Goal: Task Accomplishment & Management: Use online tool/utility

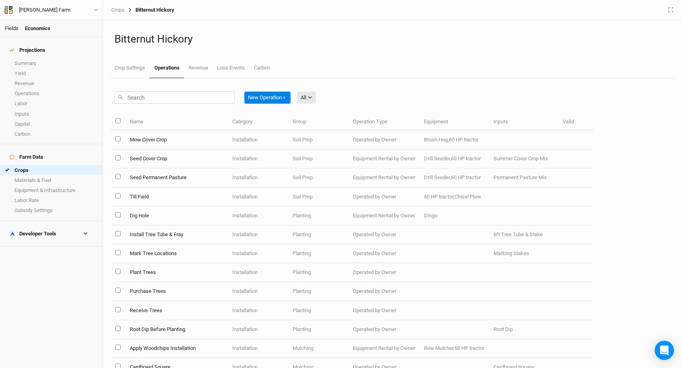
click at [8, 29] on link "Fields" at bounding box center [12, 28] width 14 height 6
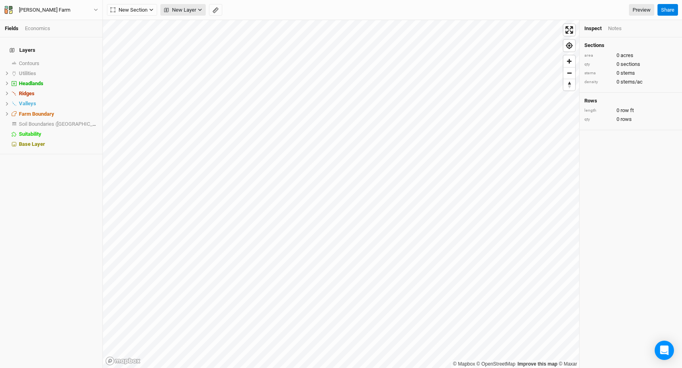
click at [201, 5] on button "New Layer" at bounding box center [182, 10] width 45 height 12
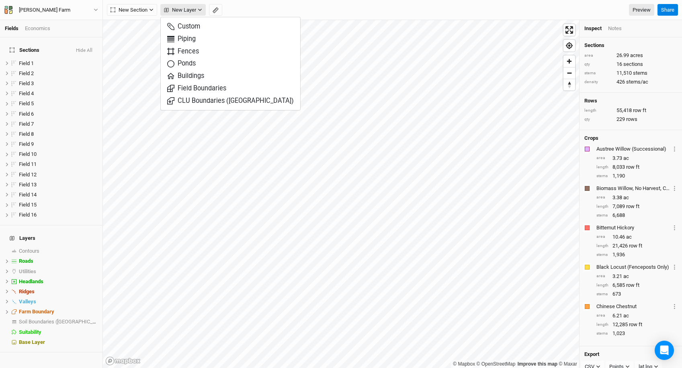
click at [201, 5] on button "New Layer" at bounding box center [182, 10] width 45 height 12
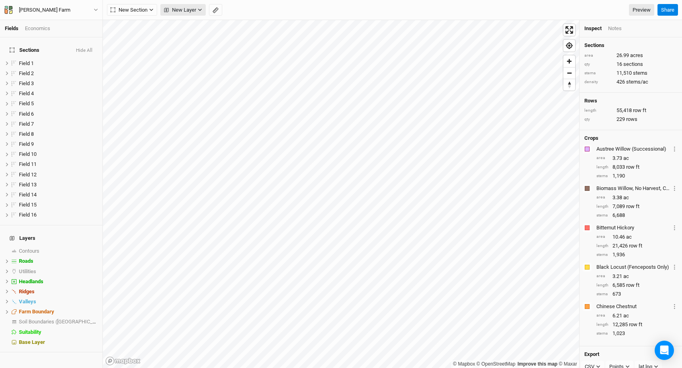
click at [201, 5] on button "New Layer" at bounding box center [182, 10] width 45 height 12
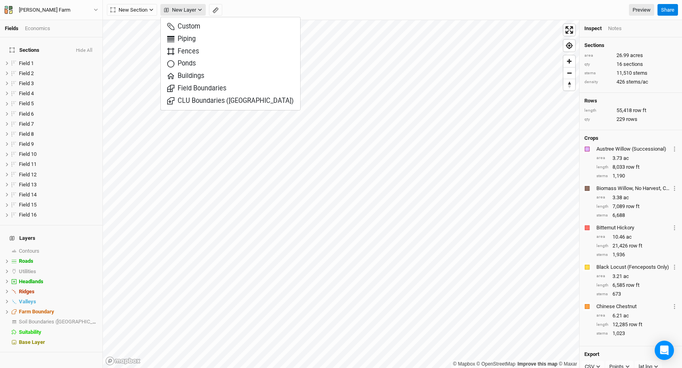
click at [201, 5] on button "New Layer" at bounding box center [182, 10] width 45 height 12
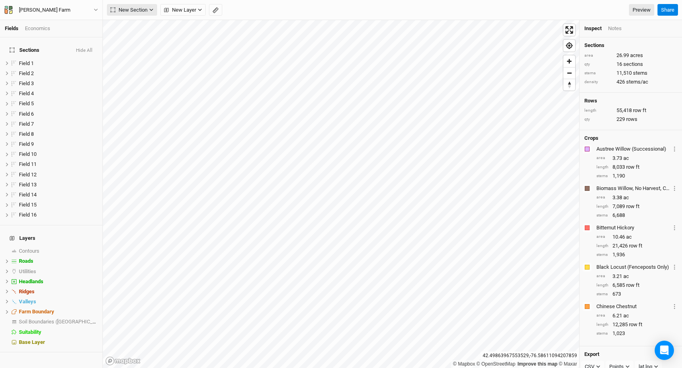
click at [147, 12] on span "New Section" at bounding box center [129, 10] width 37 height 8
